Goal: Information Seeking & Learning: Learn about a topic

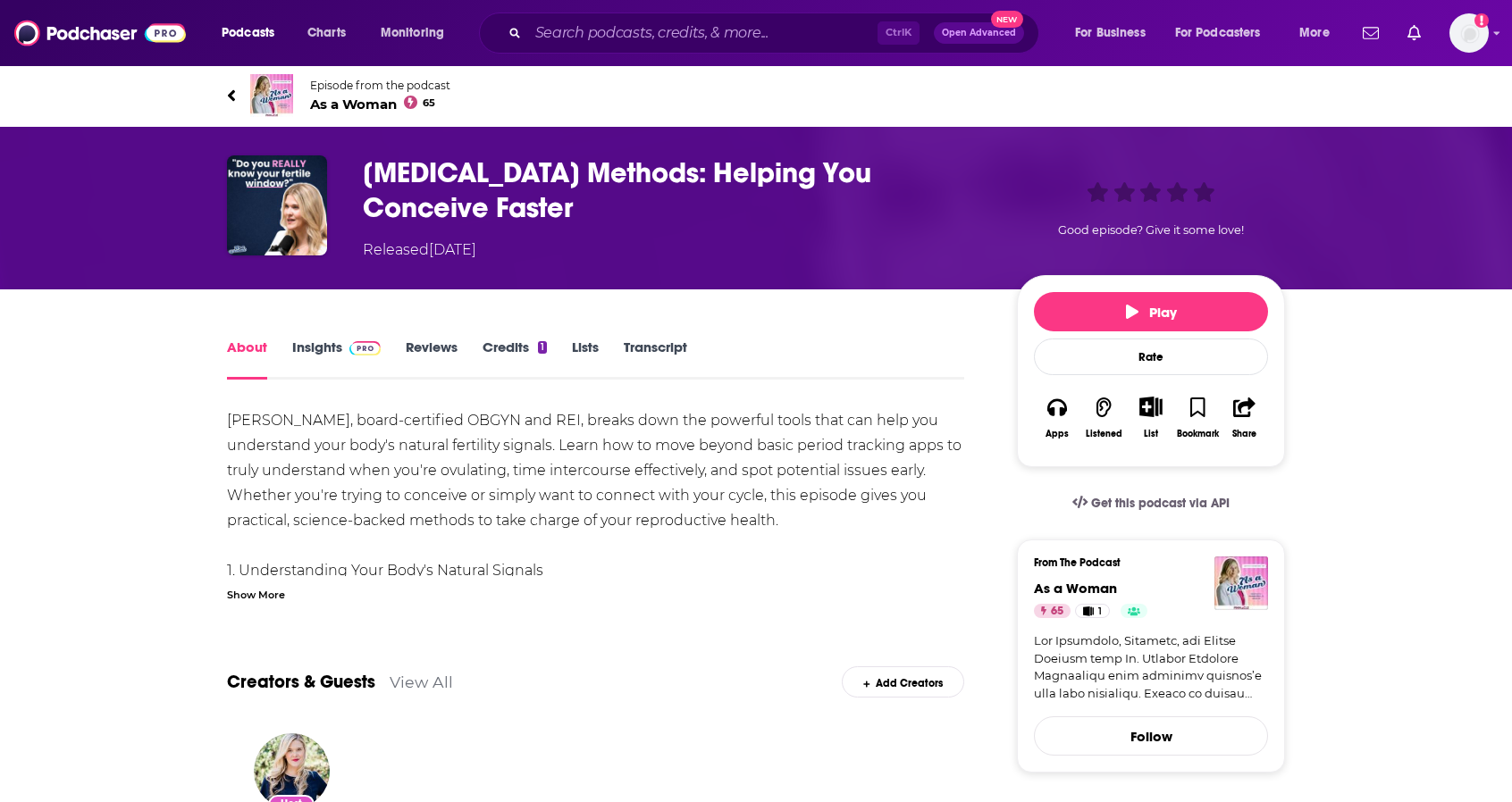
click at [337, 351] on link "Insights" at bounding box center [337, 359] width 88 height 41
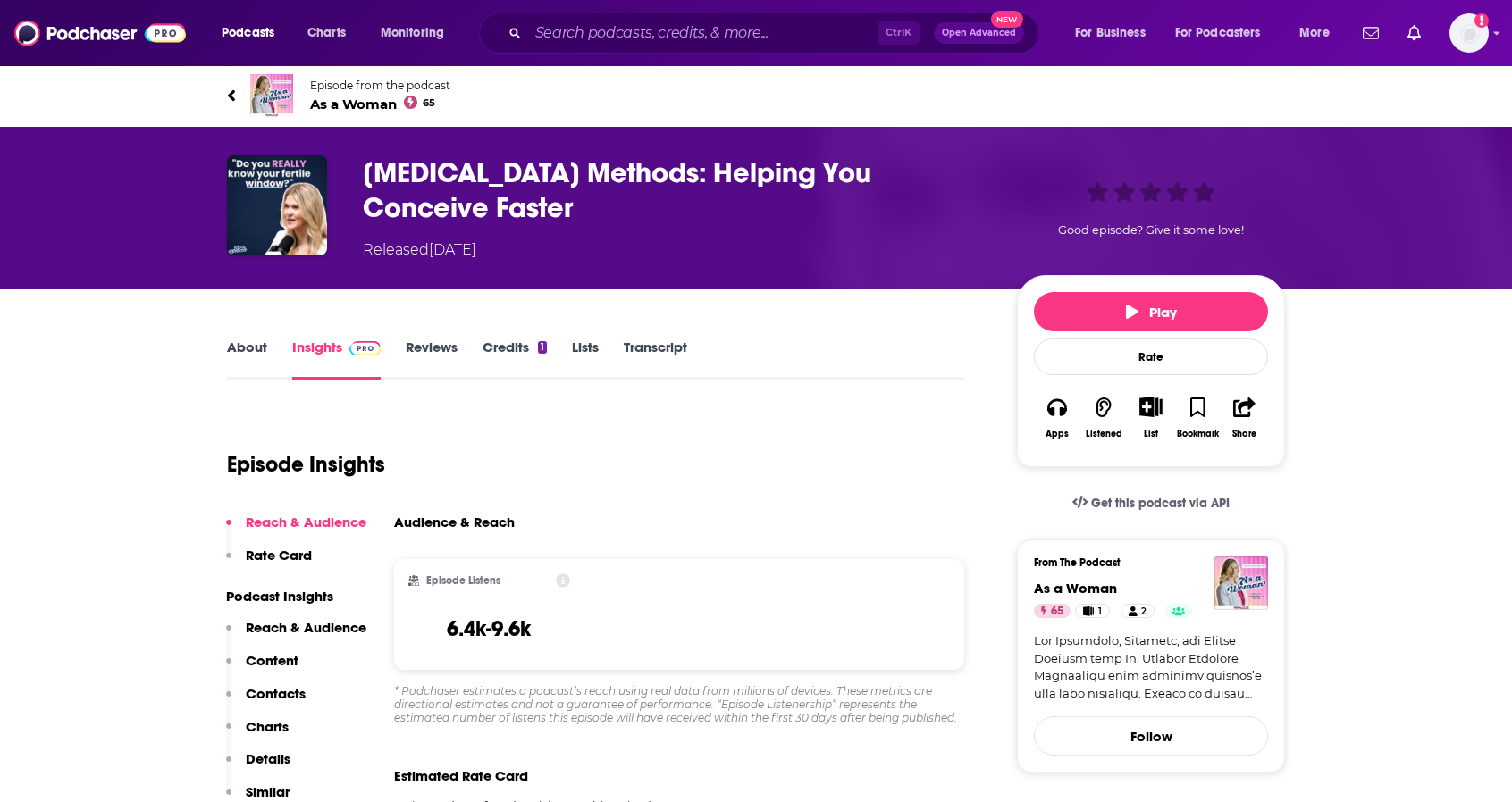
click at [250, 351] on link "About" at bounding box center [247, 359] width 41 height 41
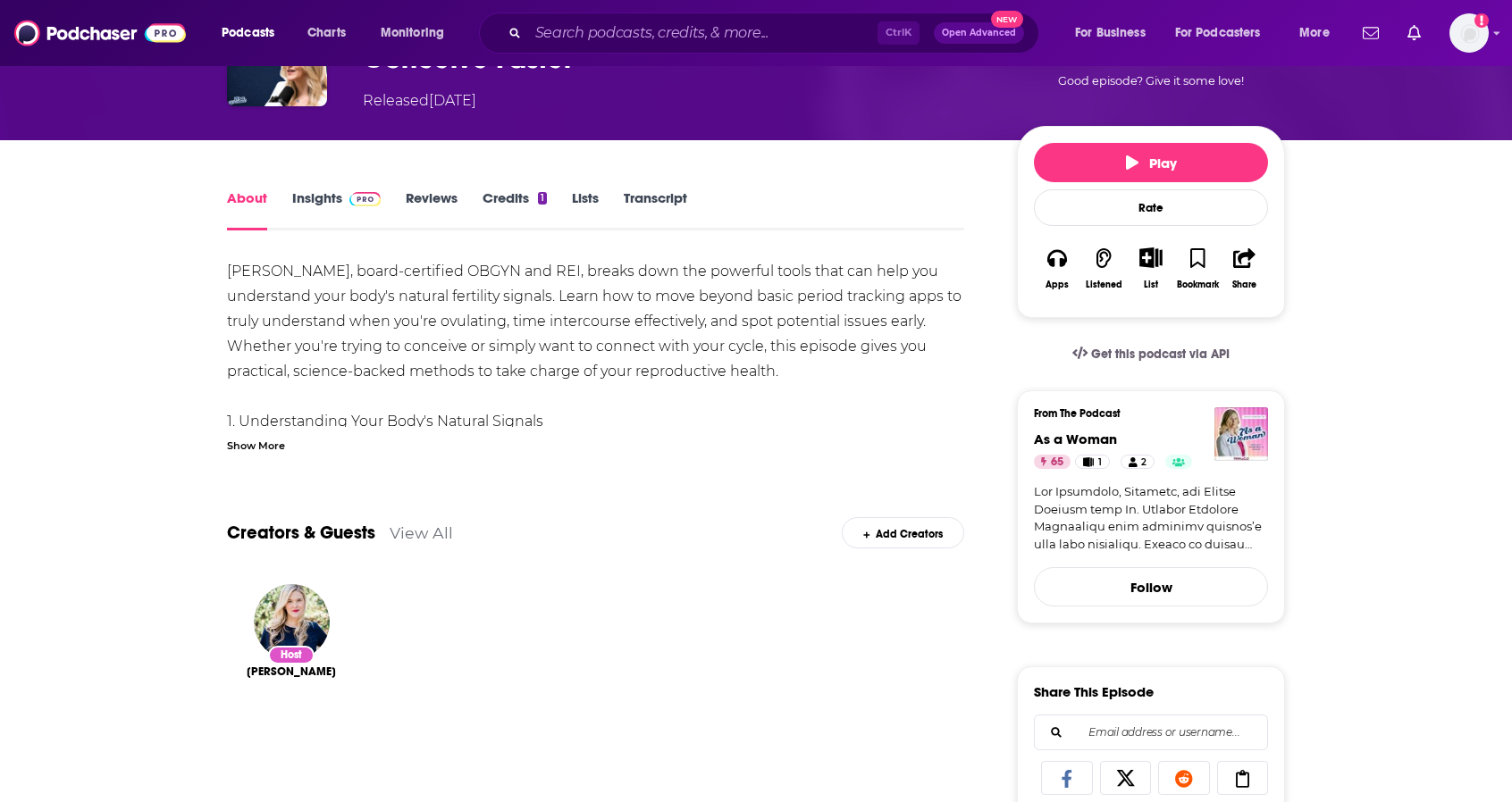
scroll to position [153, 0]
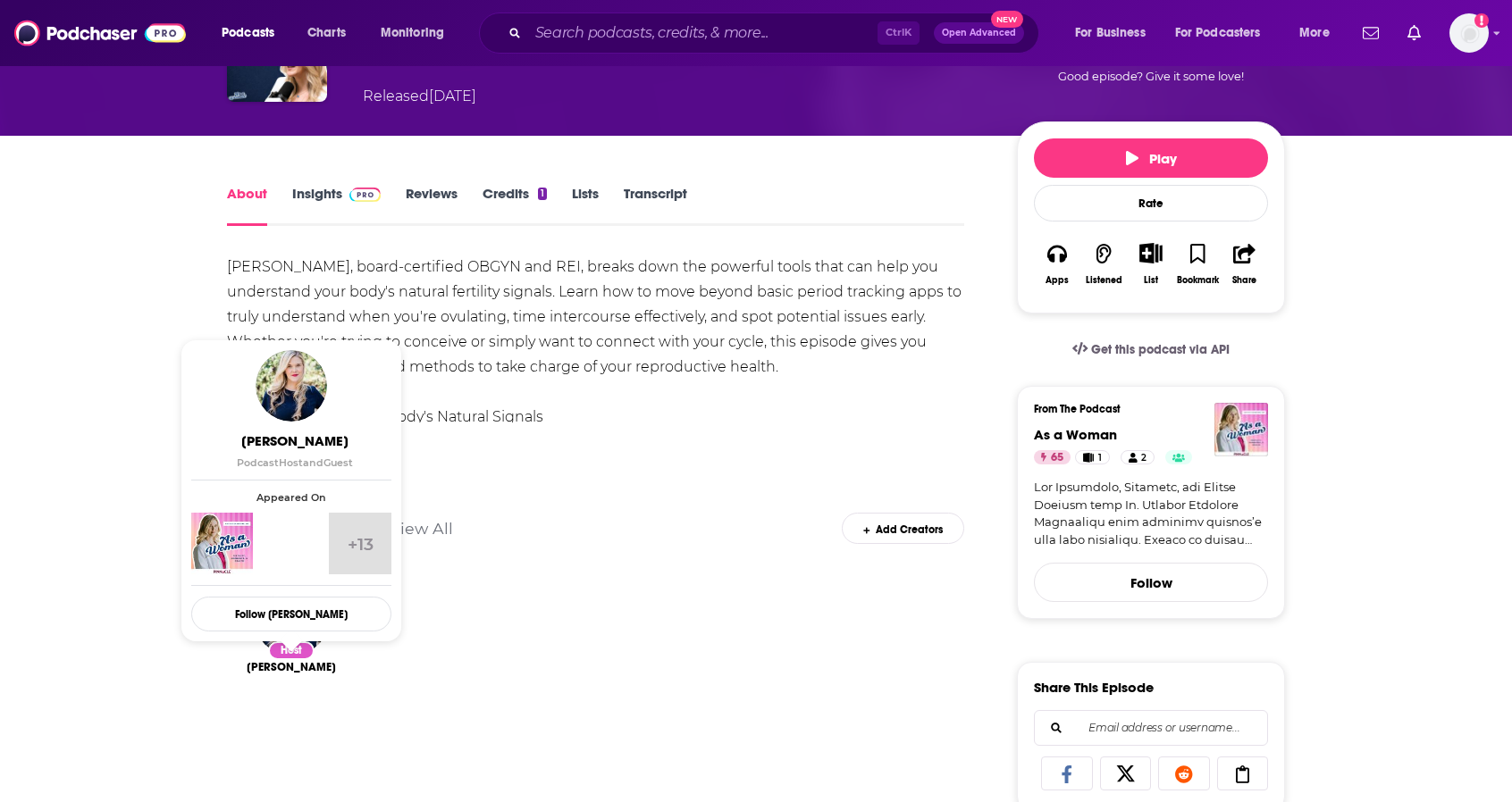
click at [287, 674] on span "[PERSON_NAME]" at bounding box center [290, 668] width 89 height 14
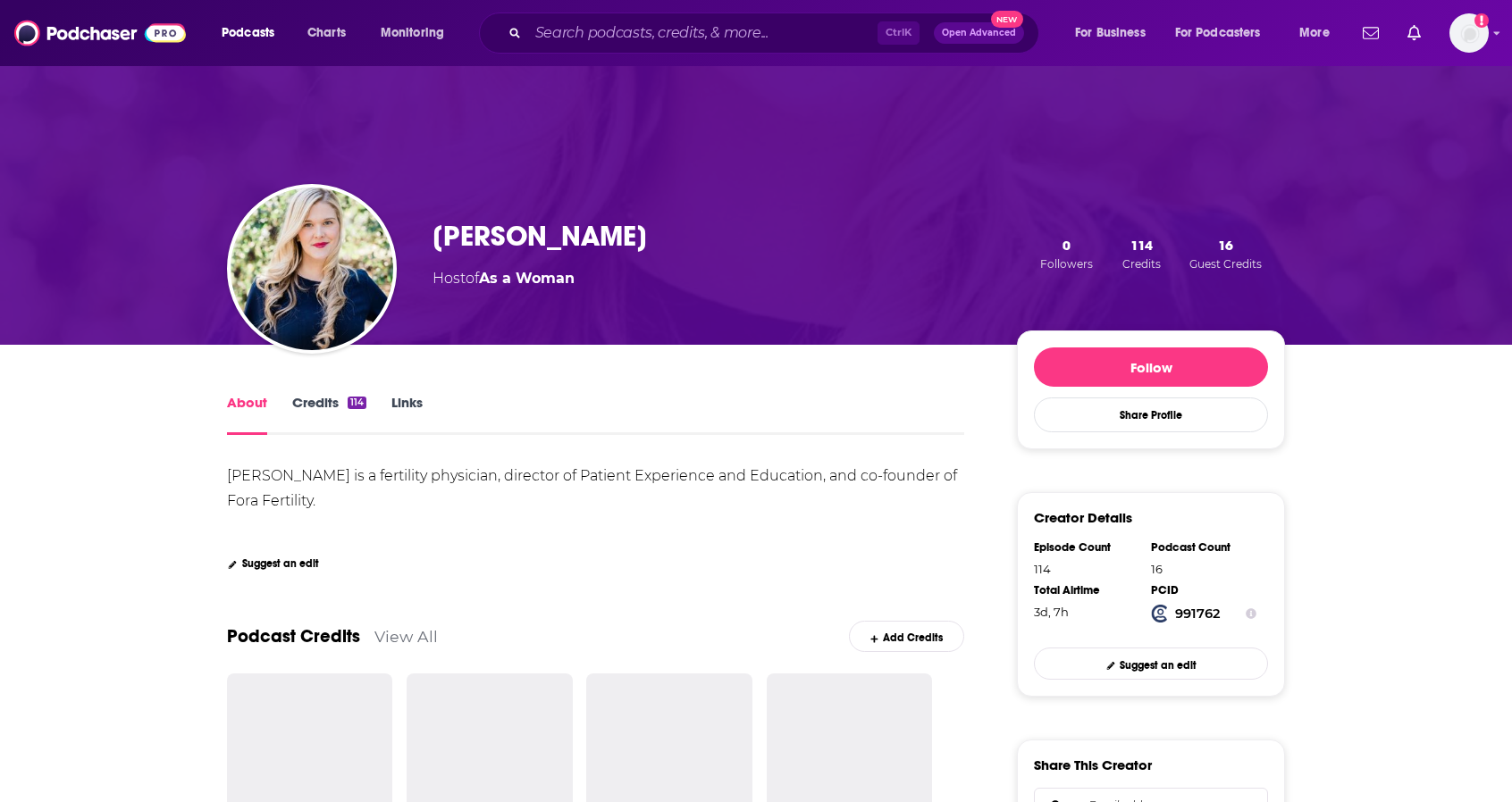
click at [322, 398] on link "Credits 114" at bounding box center [329, 415] width 74 height 41
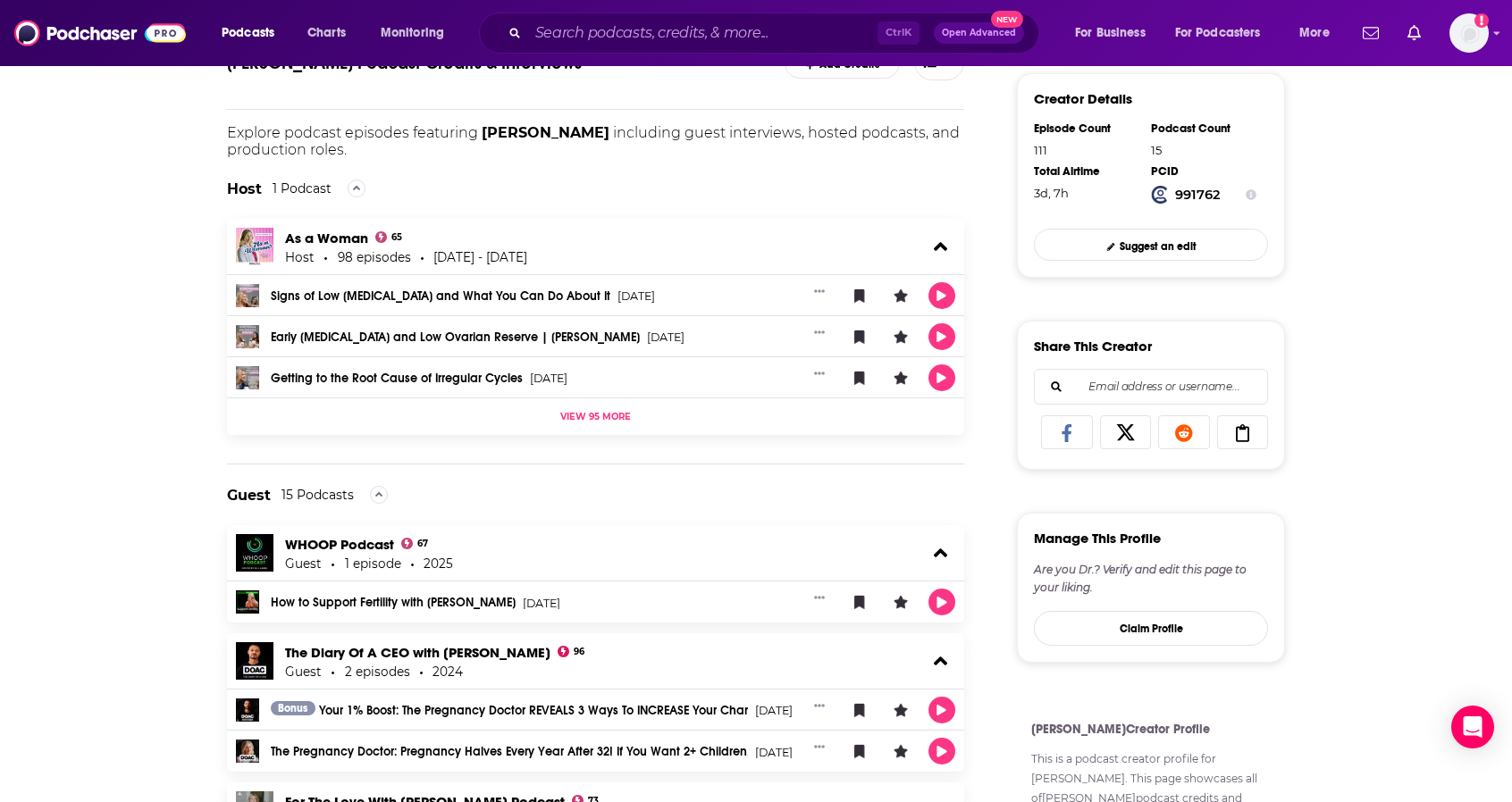
scroll to position [423, 0]
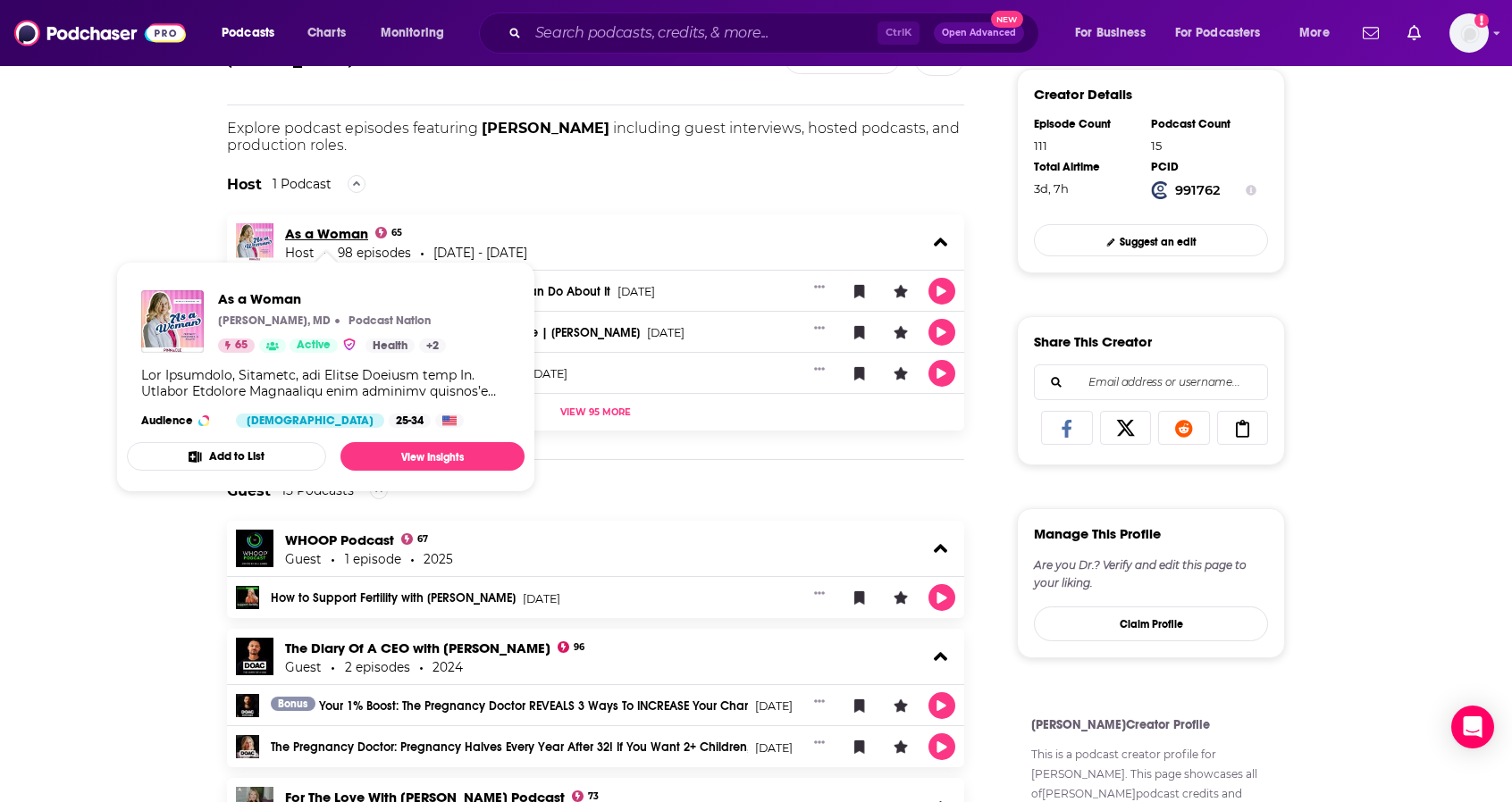
click at [323, 238] on link "As a Woman" at bounding box center [327, 234] width 83 height 17
